Goal: Transaction & Acquisition: Purchase product/service

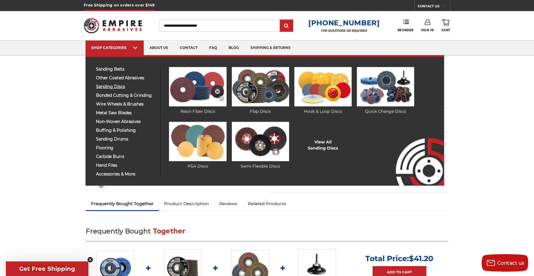
click at [119, 85] on span "sanding discs" at bounding box center [126, 86] width 60 height 4
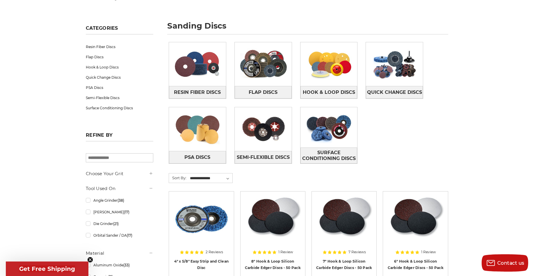
scroll to position [70, 0]
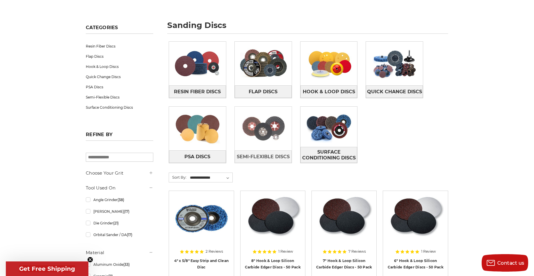
click at [263, 129] on img at bounding box center [263, 128] width 57 height 40
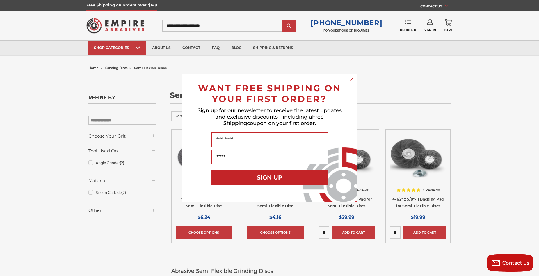
click at [350, 79] on circle "Close dialog" at bounding box center [352, 79] width 6 height 6
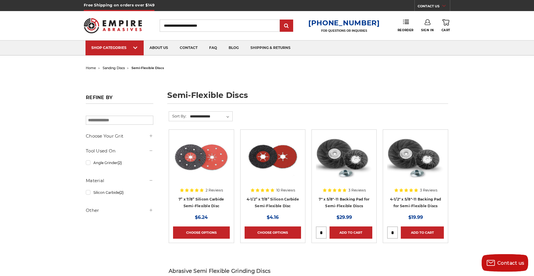
click at [333, 160] on img at bounding box center [344, 157] width 56 height 47
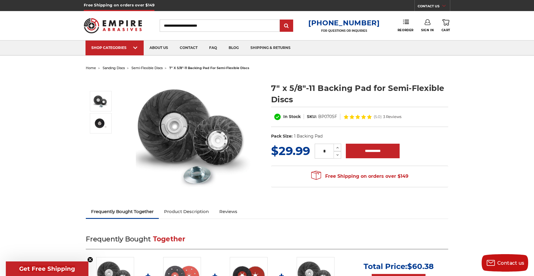
click at [180, 132] on img at bounding box center [194, 134] width 116 height 116
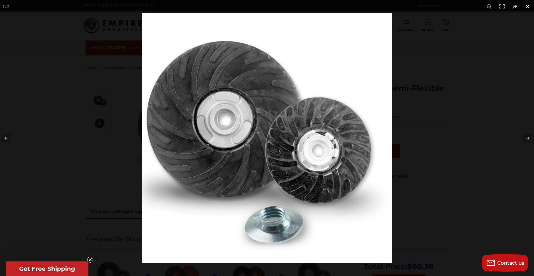
click at [530, 9] on button at bounding box center [528, 6] width 13 height 13
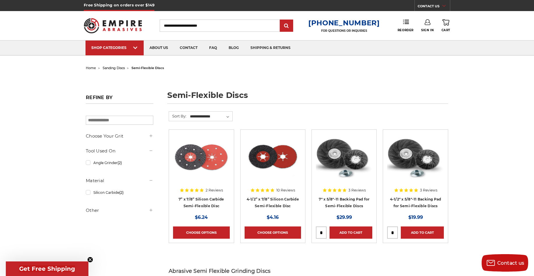
click at [113, 151] on h5 "Tool Used On" at bounding box center [120, 150] width 68 height 7
click at [151, 151] on icon at bounding box center [151, 150] width 5 height 5
click at [113, 161] on link "Angle Grinder (2)" at bounding box center [120, 162] width 68 height 10
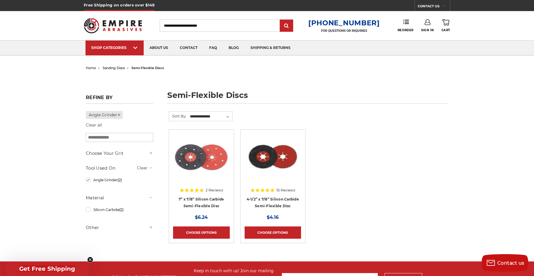
click at [267, 196] on div at bounding box center [273, 171] width 56 height 75
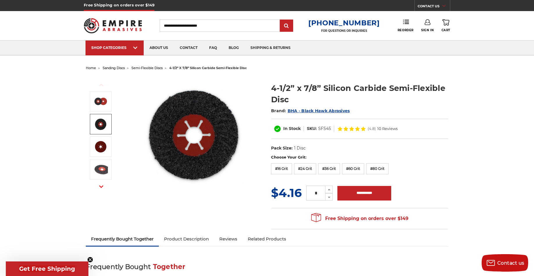
click at [103, 119] on img at bounding box center [100, 124] width 15 height 15
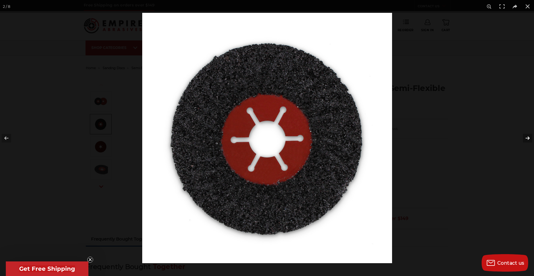
click at [527, 139] on button at bounding box center [524, 137] width 20 height 29
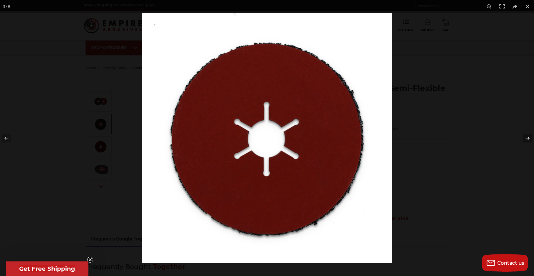
click at [527, 139] on button at bounding box center [524, 137] width 20 height 29
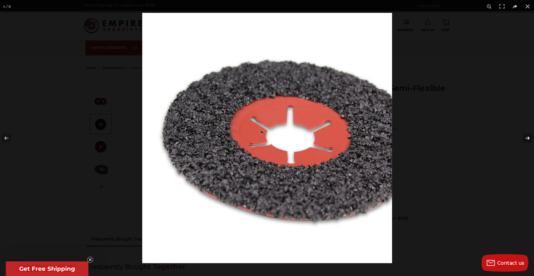
click at [527, 139] on button at bounding box center [524, 137] width 20 height 29
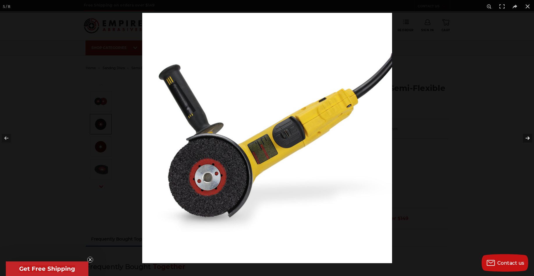
click at [527, 138] on button at bounding box center [524, 137] width 20 height 29
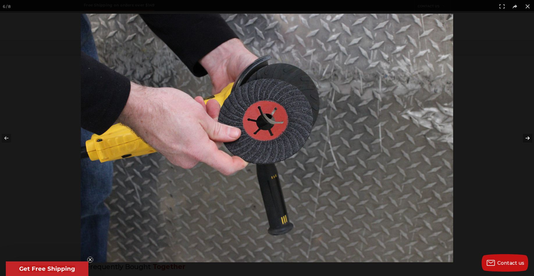
click at [527, 139] on button at bounding box center [524, 137] width 20 height 29
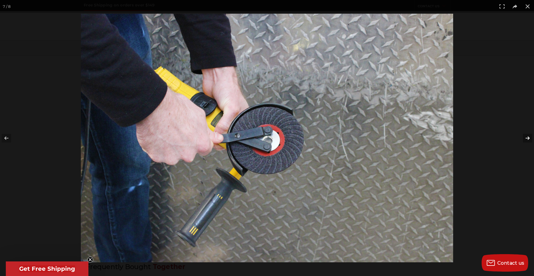
click at [523, 139] on button at bounding box center [524, 137] width 20 height 29
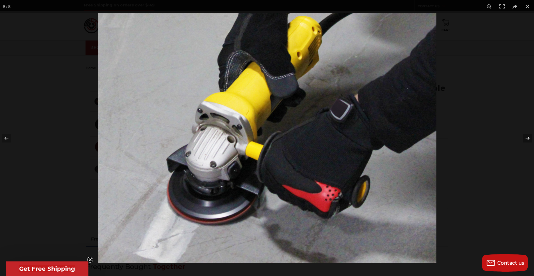
click at [525, 136] on button at bounding box center [524, 137] width 20 height 29
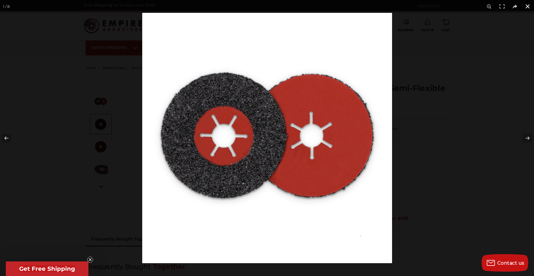
click at [528, 6] on button at bounding box center [528, 6] width 13 height 13
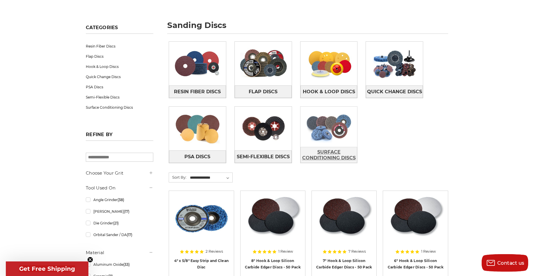
click at [327, 148] on span "Surface Conditioning Discs" at bounding box center [329, 155] width 56 height 16
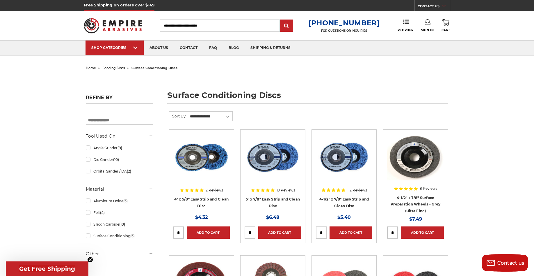
click at [346, 198] on div at bounding box center [344, 171] width 56 height 75
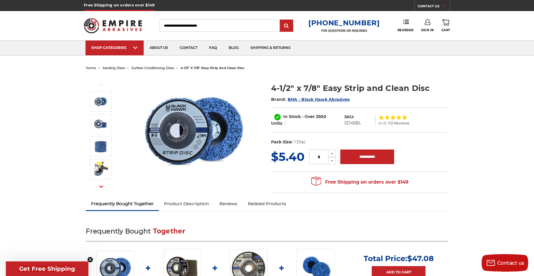
click at [172, 135] on img at bounding box center [194, 130] width 116 height 109
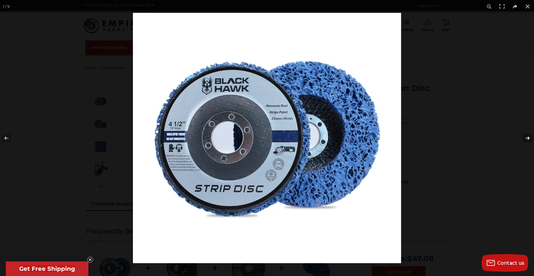
click at [527, 137] on button at bounding box center [524, 137] width 20 height 29
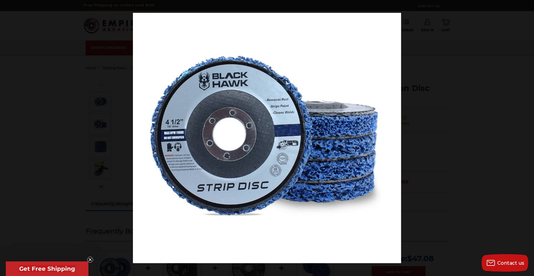
click at [526, 137] on button at bounding box center [524, 137] width 20 height 29
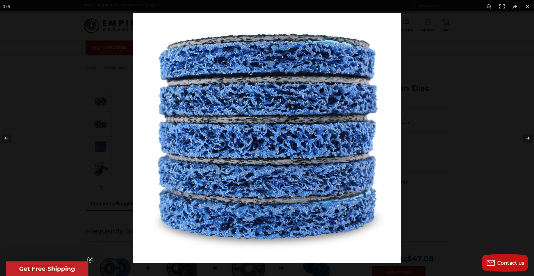
click at [527, 137] on button at bounding box center [524, 137] width 20 height 29
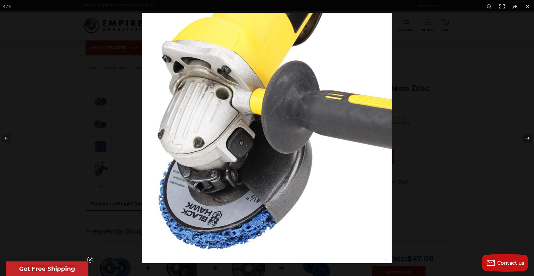
click at [527, 137] on button at bounding box center [524, 137] width 20 height 29
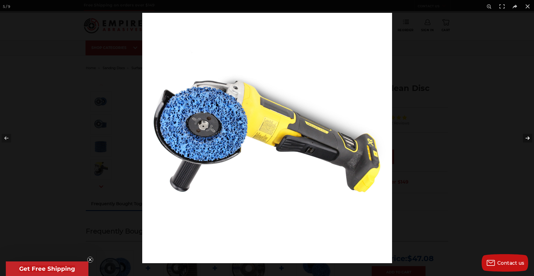
click at [527, 137] on button at bounding box center [524, 137] width 20 height 29
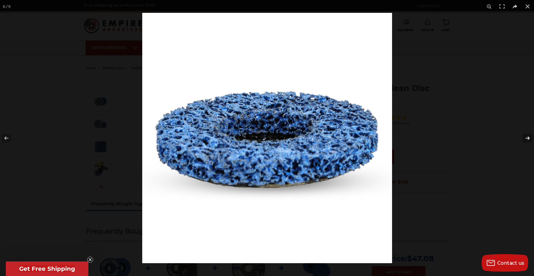
click at [527, 137] on button at bounding box center [524, 137] width 20 height 29
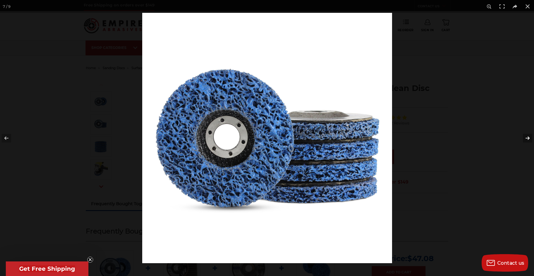
click at [527, 137] on button at bounding box center [524, 137] width 20 height 29
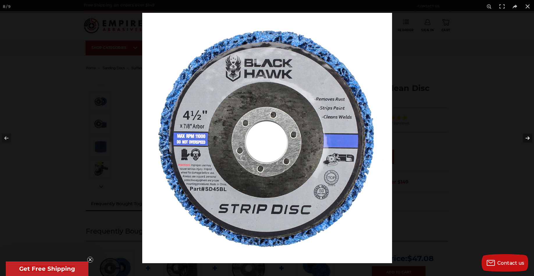
click at [525, 139] on button at bounding box center [524, 137] width 20 height 29
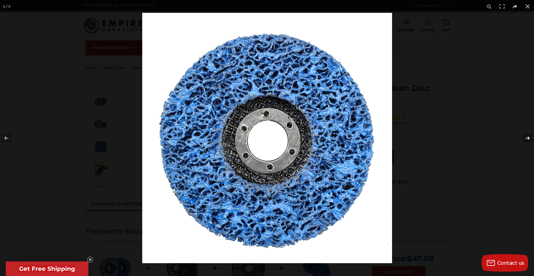
click at [528, 140] on button at bounding box center [524, 137] width 20 height 29
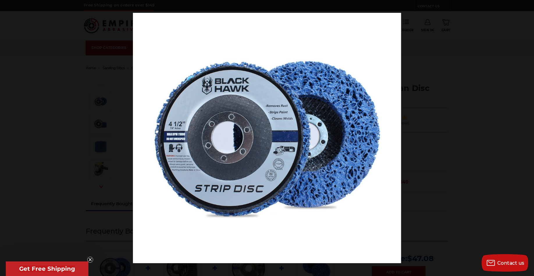
click at [528, 140] on button at bounding box center [524, 137] width 20 height 29
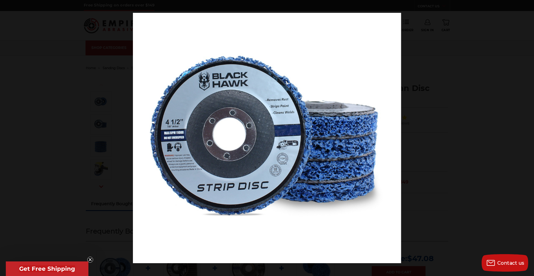
click at [528, 140] on button at bounding box center [524, 137] width 20 height 29
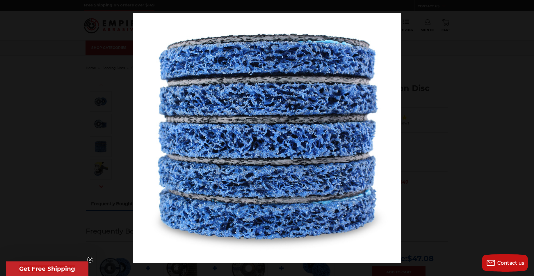
click at [528, 140] on button at bounding box center [524, 137] width 20 height 29
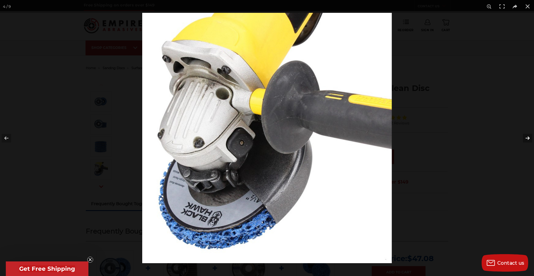
click at [525, 140] on button at bounding box center [524, 137] width 20 height 29
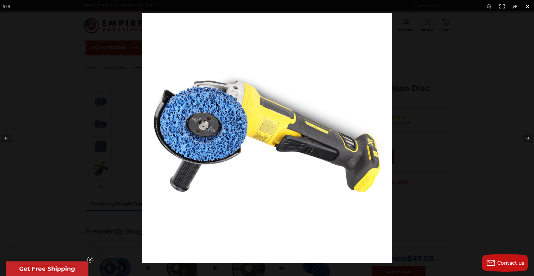
click at [527, 6] on button at bounding box center [528, 6] width 13 height 13
